Goal: Check status: Check status

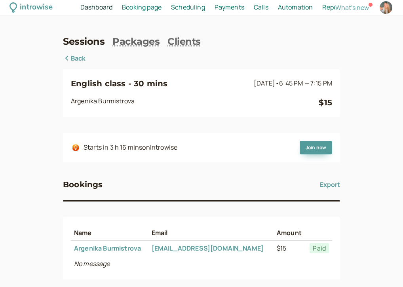
scroll to position [34, 0]
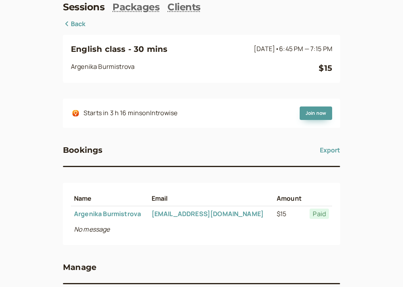
click at [73, 26] on link "Back" at bounding box center [74, 24] width 23 height 10
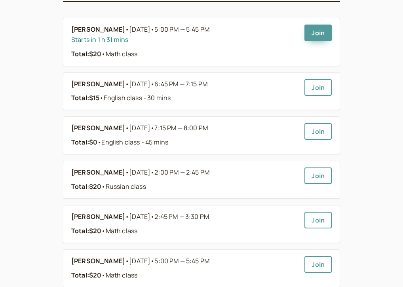
scroll to position [81, 0]
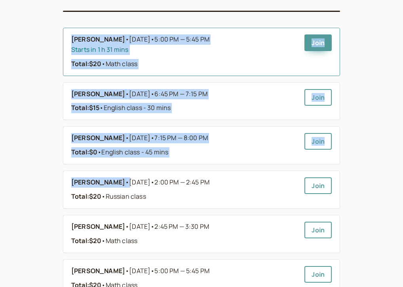
drag, startPoint x: 156, startPoint y: 168, endPoint x: 67, endPoint y: 39, distance: 157.0
click at [67, 39] on ul "Fatima Nurjan • [DATE] • 5:00 PM — 5:45 PM Starts in 1 h 31 mins Total: $20 • M…" at bounding box center [201, 251] width 277 height 447
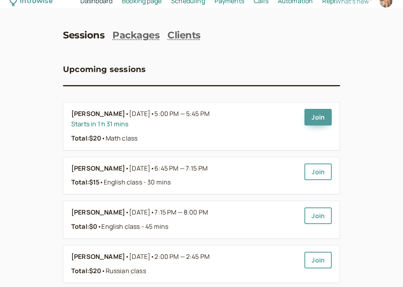
scroll to position [0, 0]
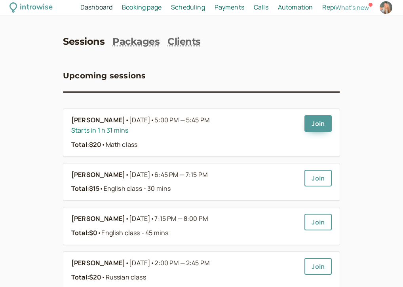
click at [142, 13] on div "introwise Dashboard Dashboard Booking page Booking Scheduling Scheduling Paymen…" at bounding box center [201, 7] width 403 height 15
click at [124, 42] on link "Packages" at bounding box center [136, 41] width 47 height 11
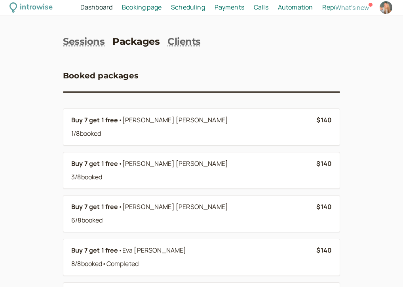
click at [72, 55] on div "Booked packages Buy 7 get 1 free • [PERSON_NAME] 1 / 8 booked $140 Buy 7 get 1 …" at bounding box center [201, 186] width 277 height 266
click at [92, 57] on div "Booked packages Buy 7 get 1 free • [PERSON_NAME] 1 / 8 booked $140 Buy 7 get 1 …" at bounding box center [201, 186] width 277 height 266
click at [81, 44] on link "Sessions" at bounding box center [84, 41] width 42 height 11
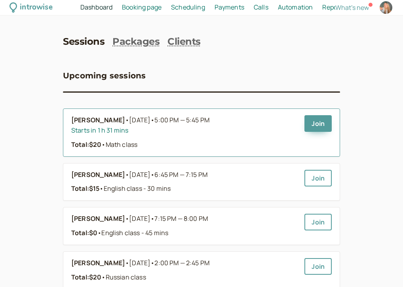
click at [254, 143] on div "Total: $20 • Math class" at bounding box center [184, 145] width 227 height 10
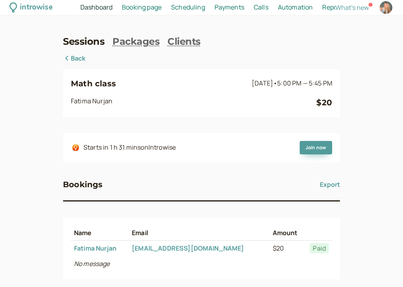
click at [76, 64] on div "Math class [DATE] • 5:00 PM — 5:45 PM [PERSON_NAME] $20 Starts in 1 h 31 mins o…" at bounding box center [201, 202] width 277 height 298
click at [78, 57] on link "Back" at bounding box center [74, 58] width 23 height 10
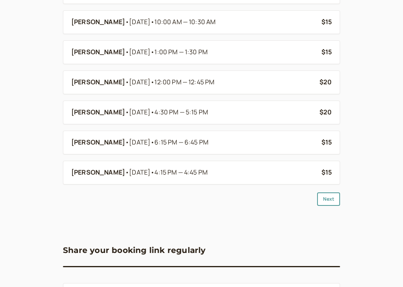
scroll to position [734, 0]
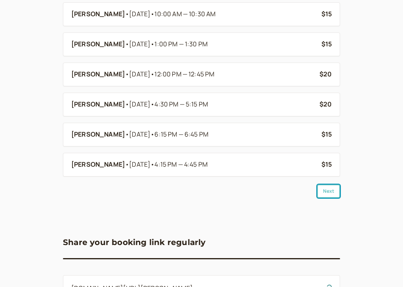
click at [326, 198] on button "Next" at bounding box center [328, 191] width 23 height 13
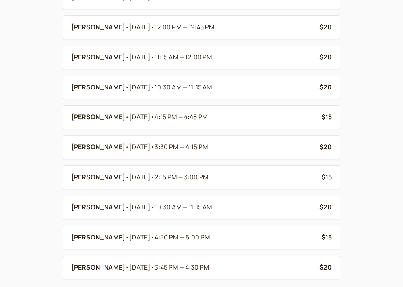
scroll to position [707, 0]
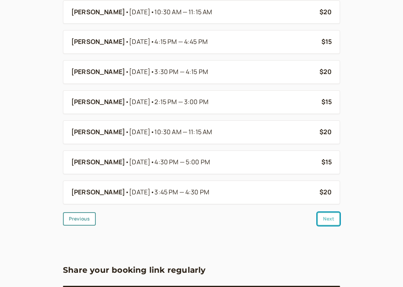
click at [332, 224] on button "Next" at bounding box center [328, 218] width 23 height 13
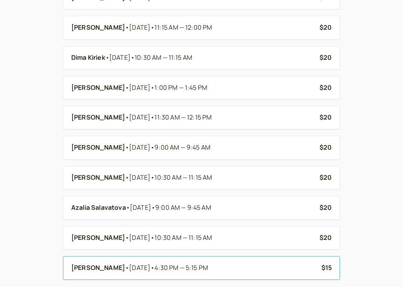
scroll to position [687, 0]
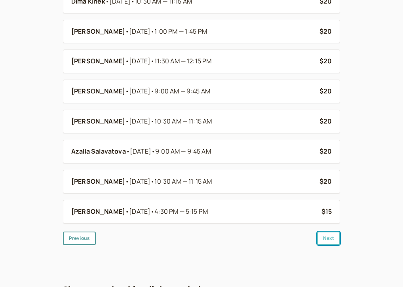
click at [327, 238] on button "Next" at bounding box center [328, 238] width 23 height 13
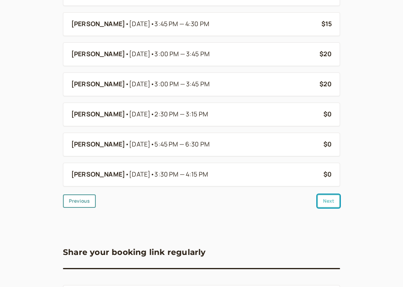
click at [333, 201] on button "Next" at bounding box center [328, 201] width 23 height 13
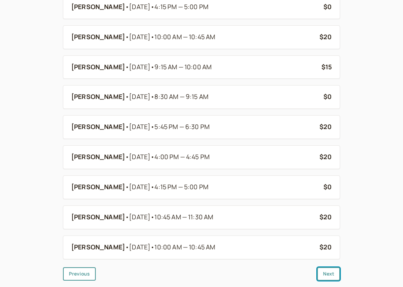
scroll to position [681, 0]
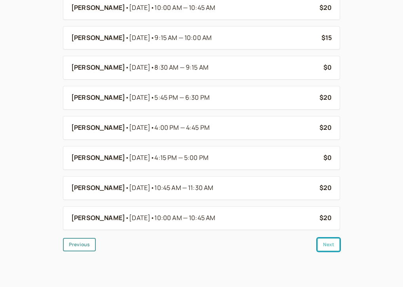
click at [324, 249] on button "Next" at bounding box center [328, 244] width 23 height 13
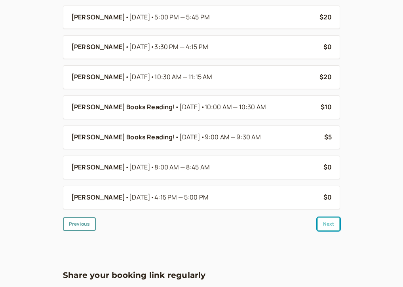
scroll to position [738, 0]
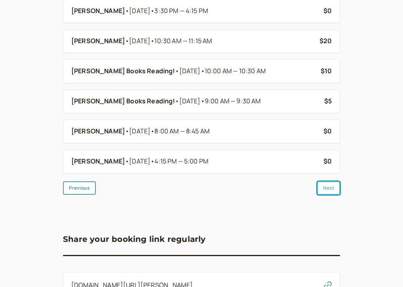
click at [336, 192] on button "Next" at bounding box center [328, 187] width 23 height 13
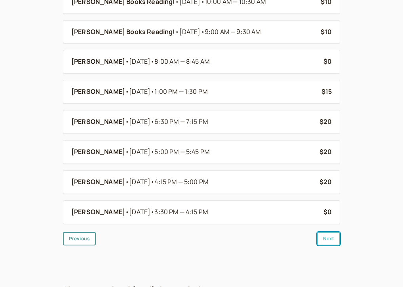
scroll to position [732, 0]
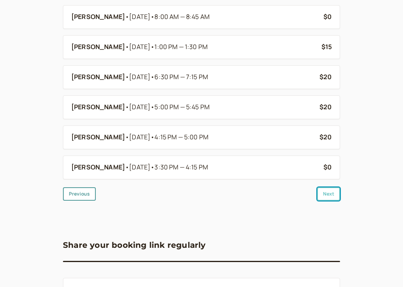
click at [335, 196] on button "Next" at bounding box center [328, 193] width 23 height 13
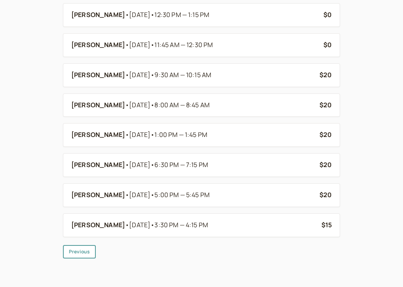
scroll to position [689, 0]
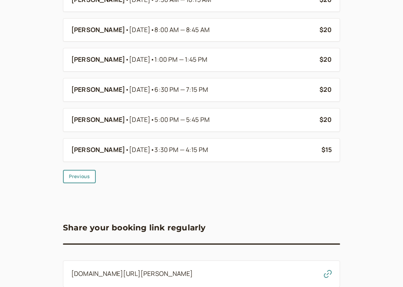
click at [259, 207] on div "Share your booking link regularly [DOMAIN_NAME][URL][PERSON_NAME] Share this li…" at bounding box center [201, 268] width 277 height 124
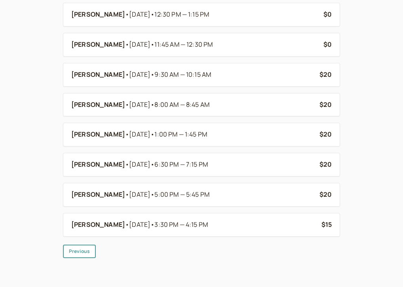
scroll to position [612, 0]
